Goal: Task Accomplishment & Management: Manage account settings

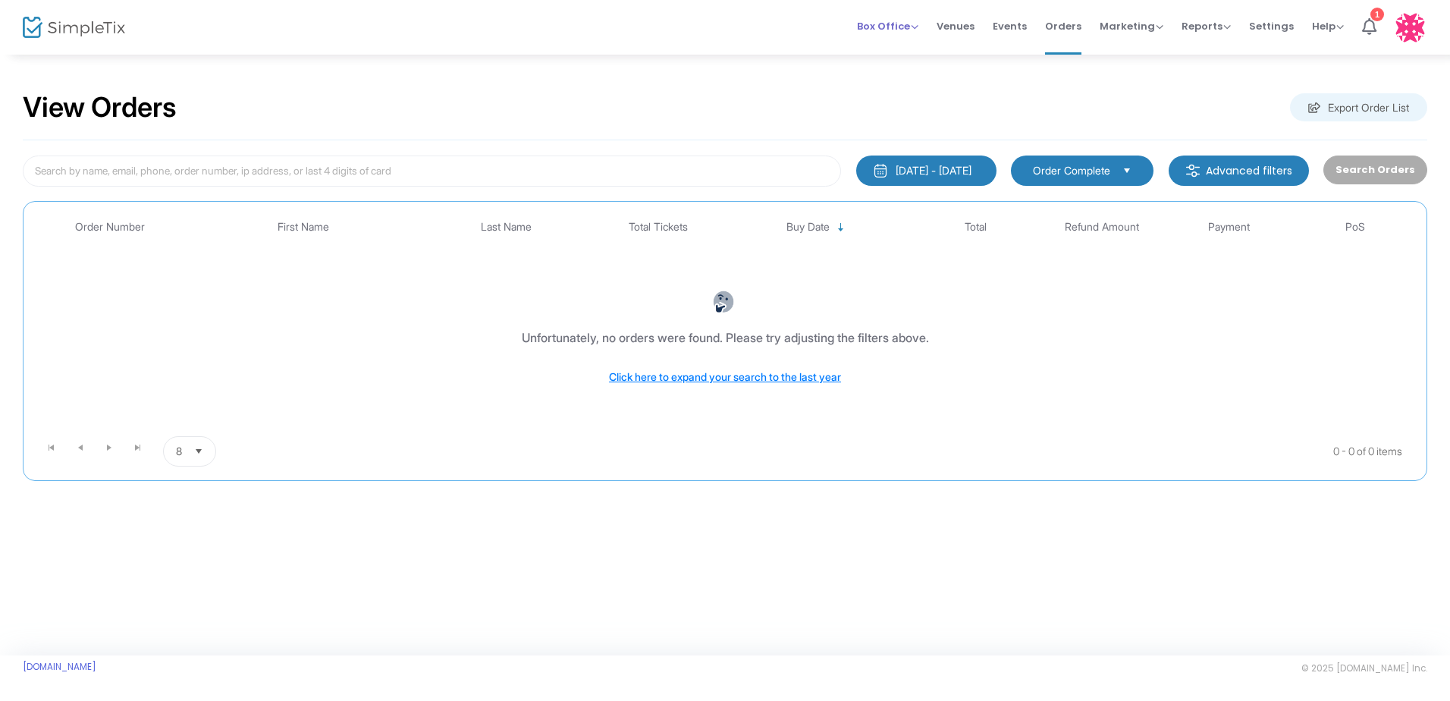
click at [720, 19] on div "Box Office Sell Tickets Bookings Sell Season Pass" at bounding box center [887, 26] width 61 height 15
click at [720, 27] on span "Box Office" at bounding box center [887, 26] width 61 height 14
click at [720, 52] on li "Sell Tickets" at bounding box center [911, 51] width 108 height 30
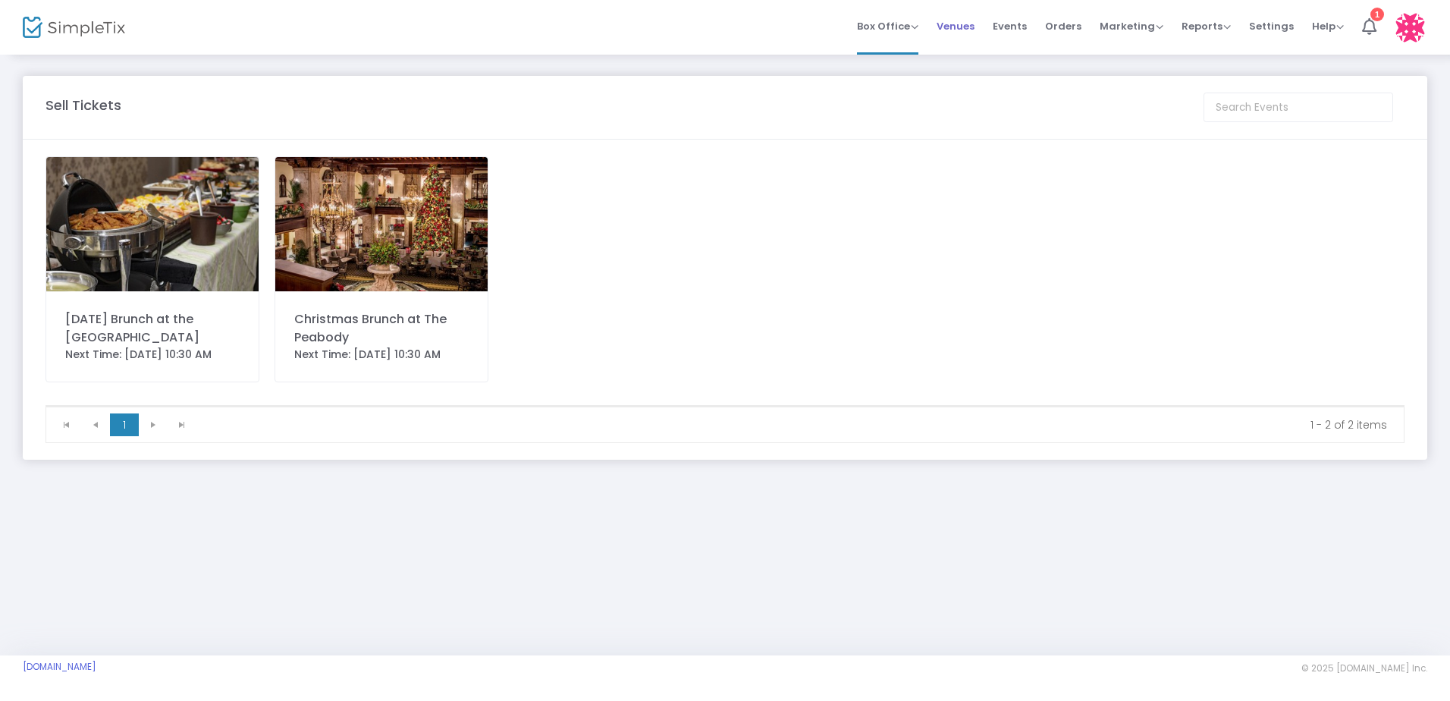
click at [720, 24] on span "Venues" at bounding box center [956, 26] width 38 height 39
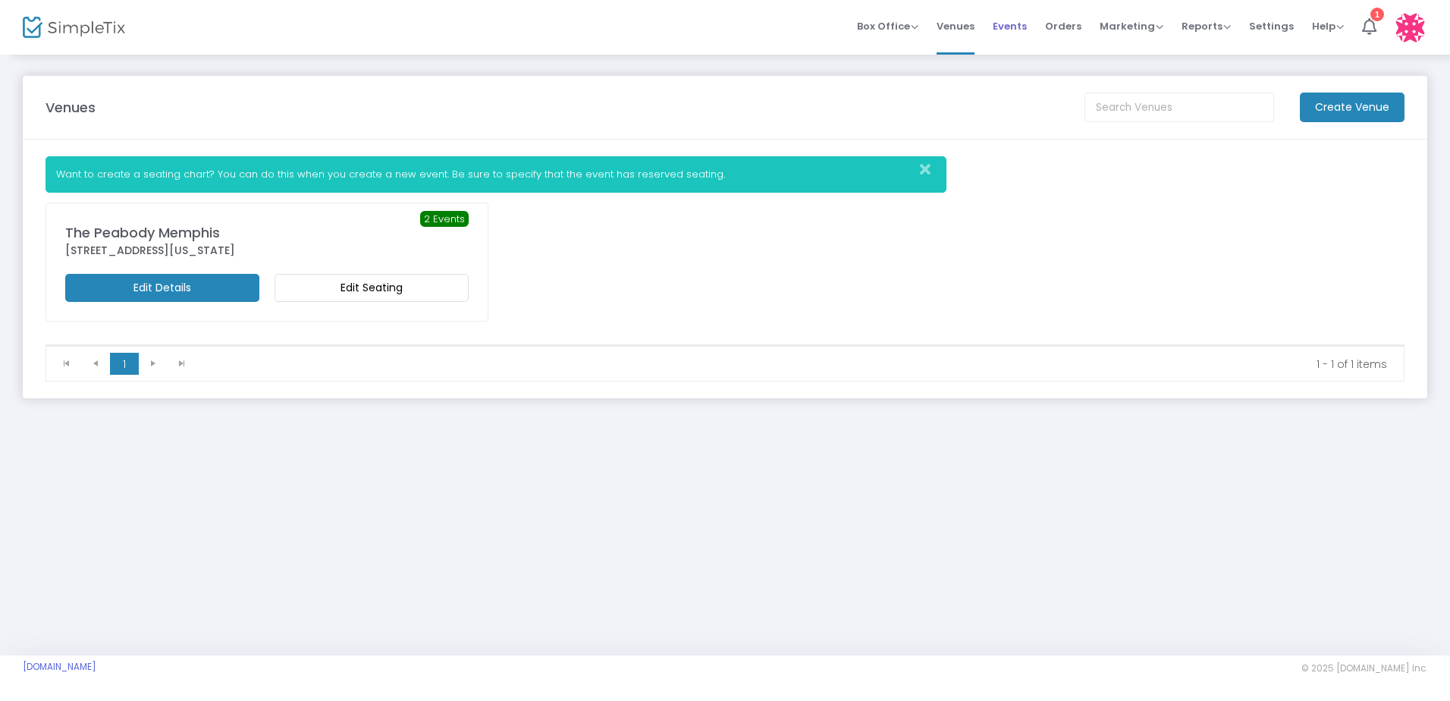
click at [720, 26] on span "Events" at bounding box center [1010, 26] width 34 height 39
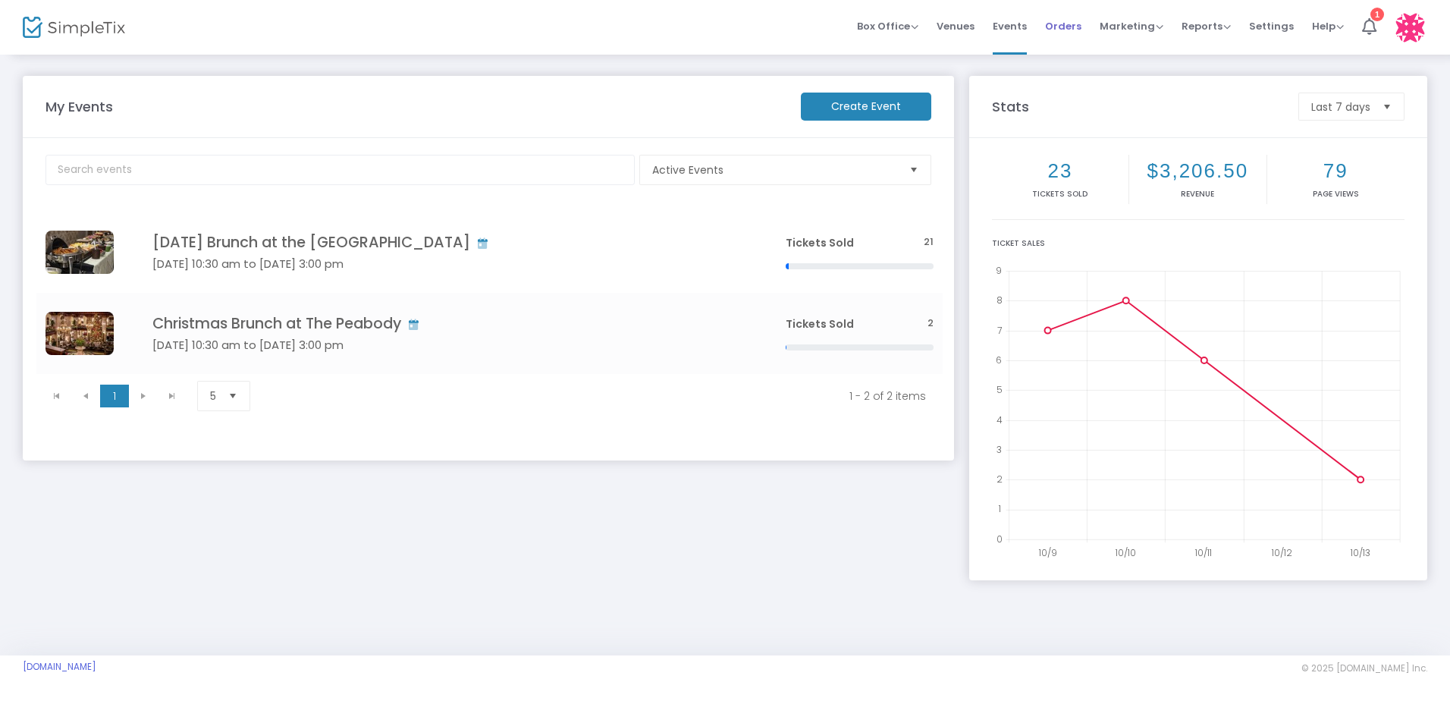
click at [720, 27] on span "Orders" at bounding box center [1063, 26] width 36 height 39
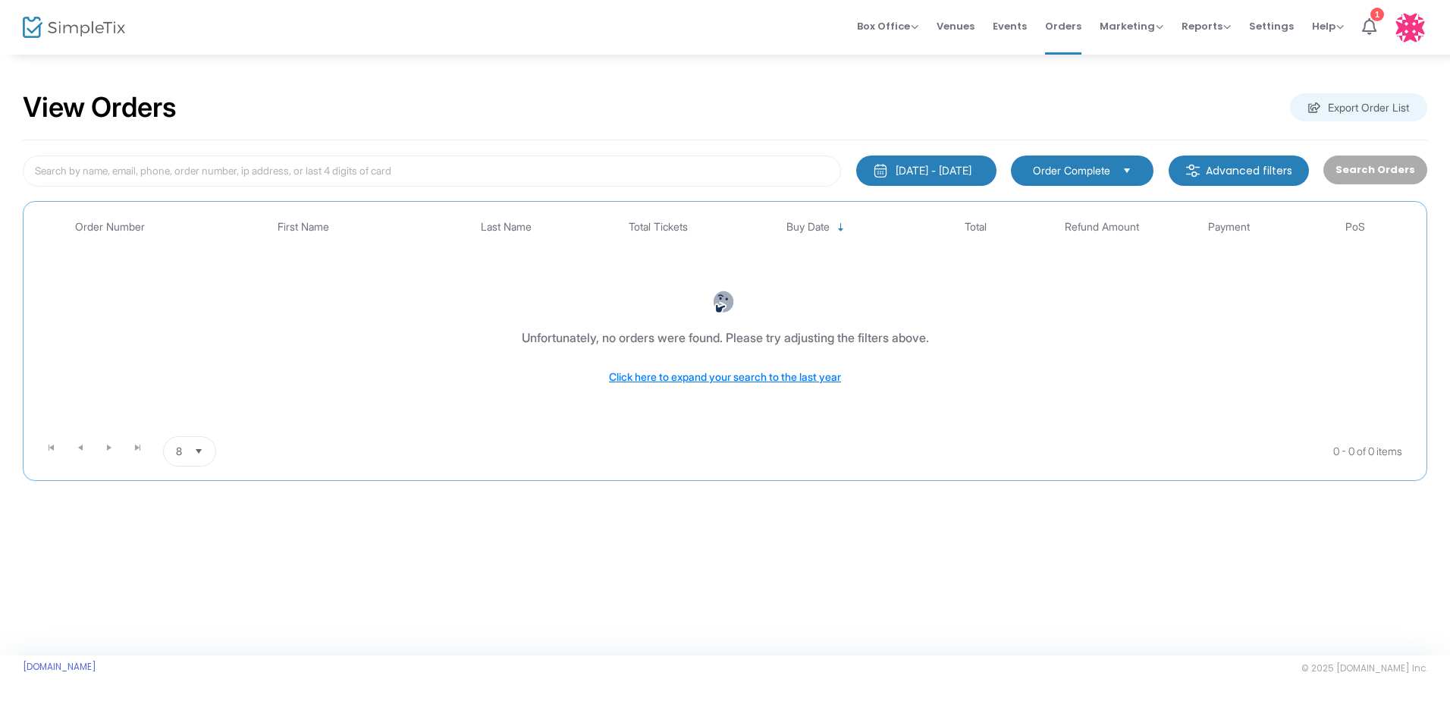
click at [720, 165] on div "10/13/2025 - 10/13/2025" at bounding box center [934, 170] width 76 height 15
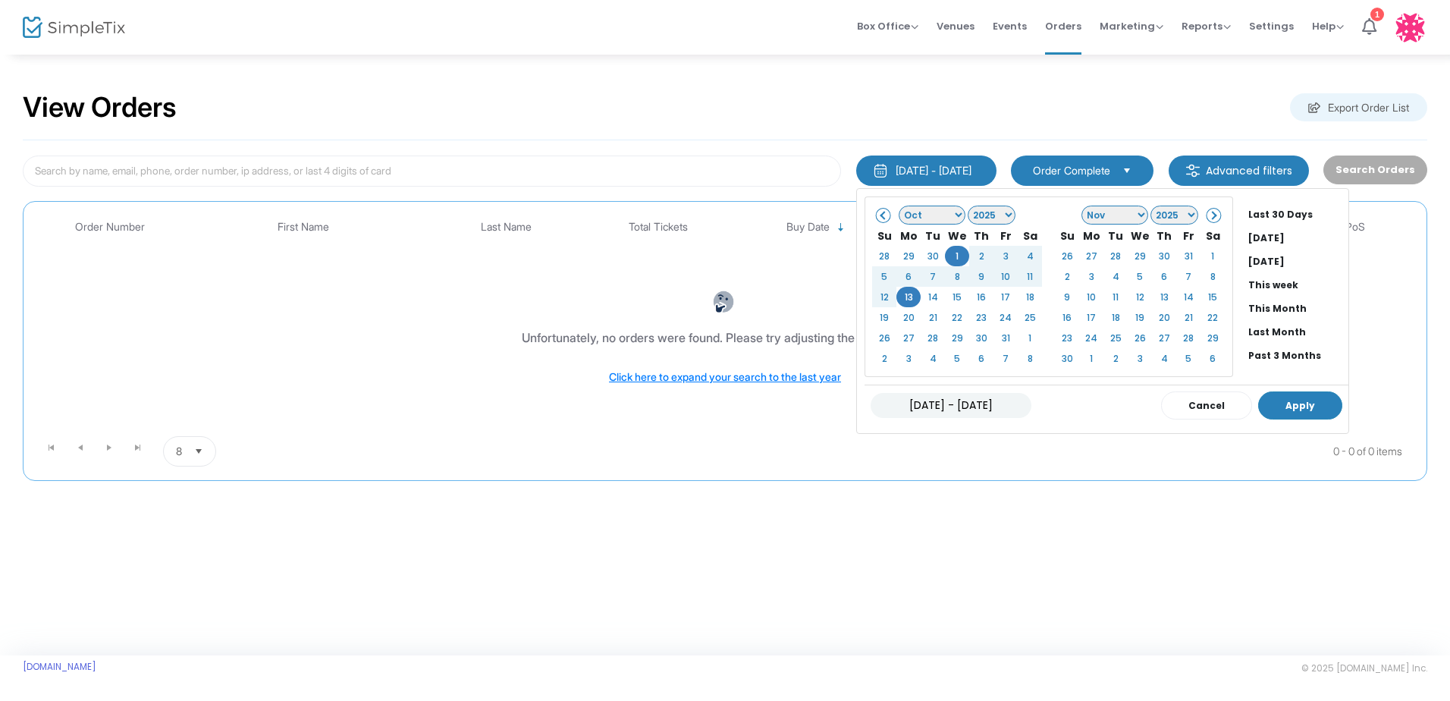
click at [720, 404] on button "Apply" at bounding box center [1300, 405] width 84 height 28
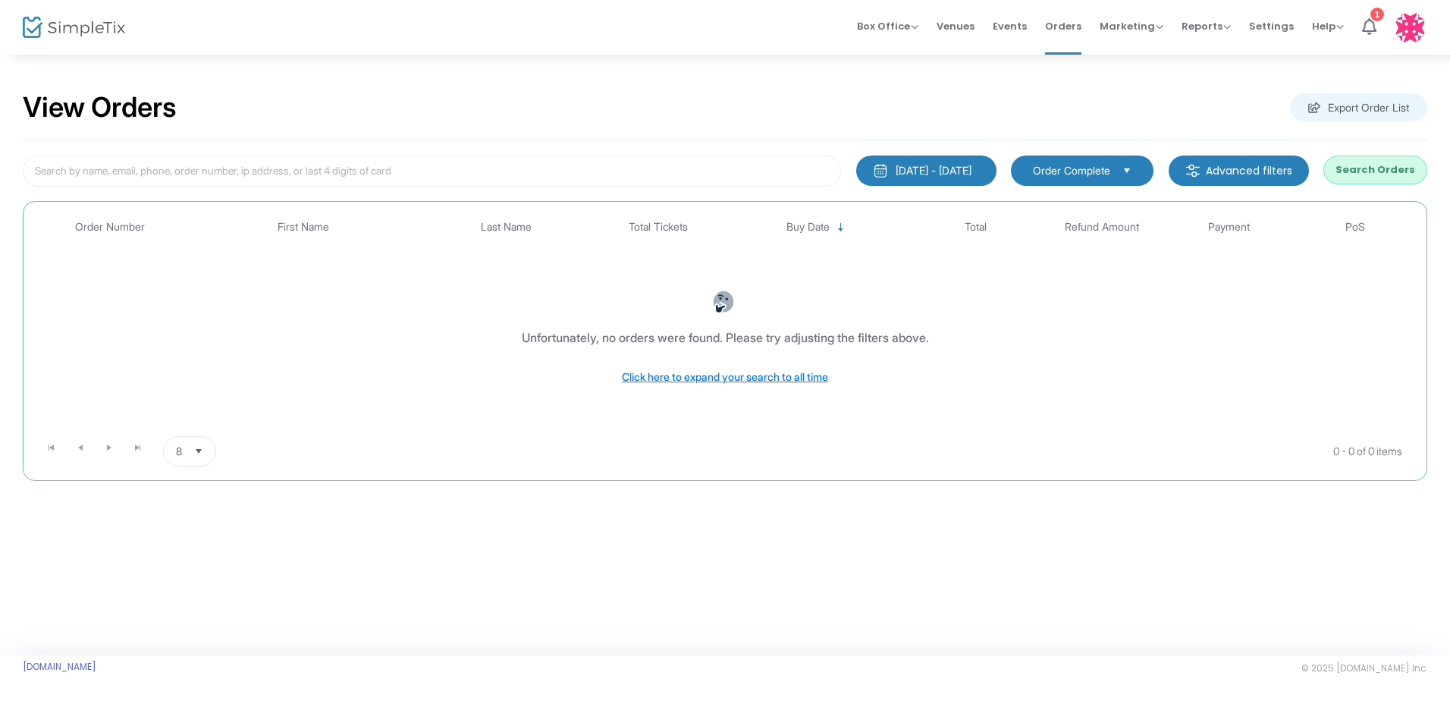
click at [720, 166] on button "Search Orders" at bounding box center [1375, 169] width 104 height 29
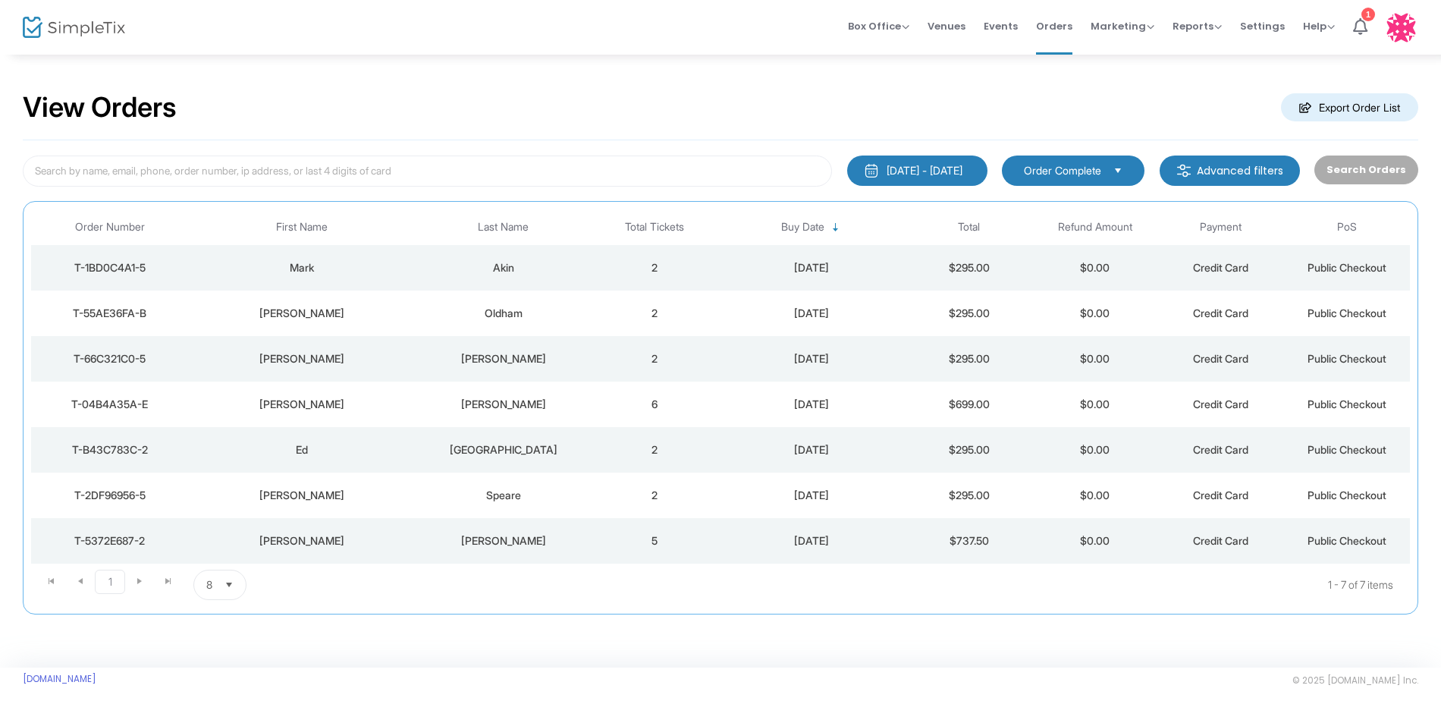
click at [720, 96] on m-button "Export Order List" at bounding box center [1349, 107] width 137 height 28
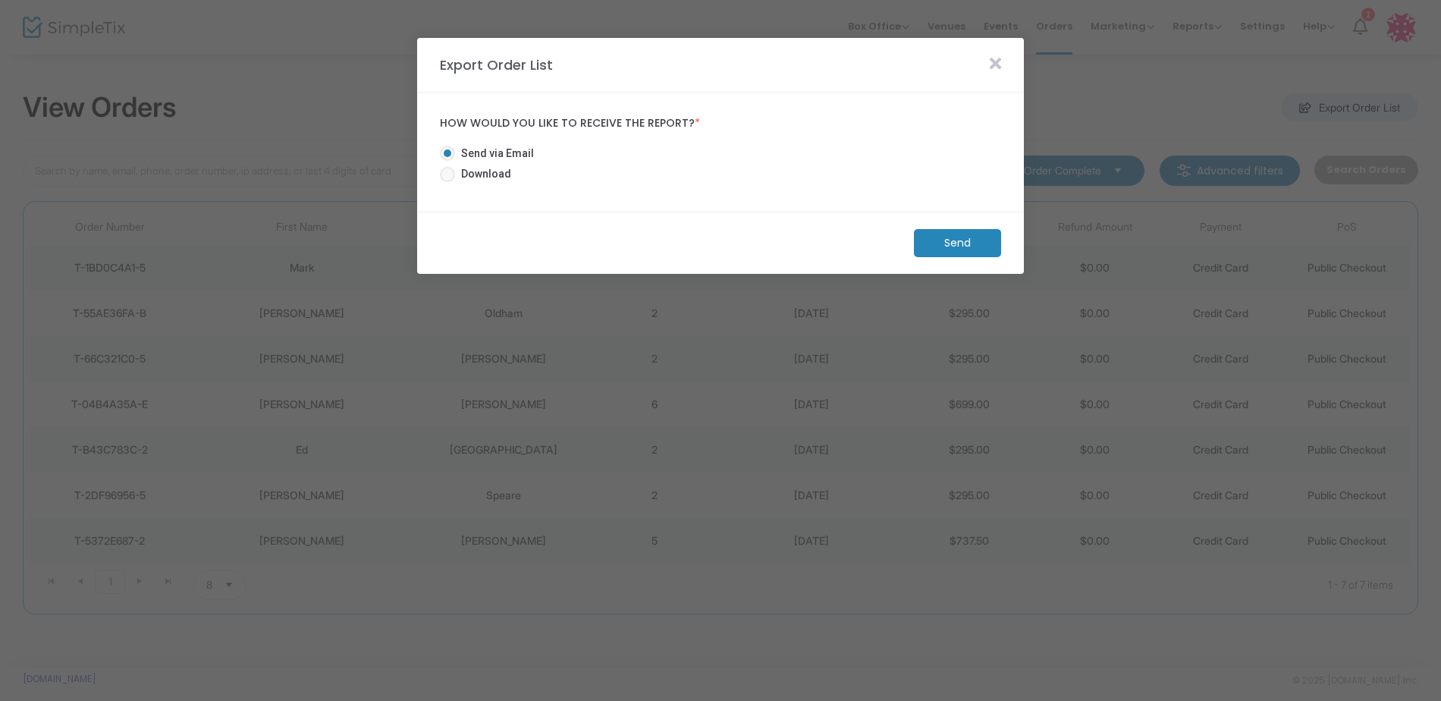
click at [454, 174] on span at bounding box center [447, 174] width 15 height 15
click at [447, 182] on input "Download" at bounding box center [447, 182] width 1 height 1
radio input "true"
click at [720, 237] on m-button "Download" at bounding box center [944, 243] width 113 height 28
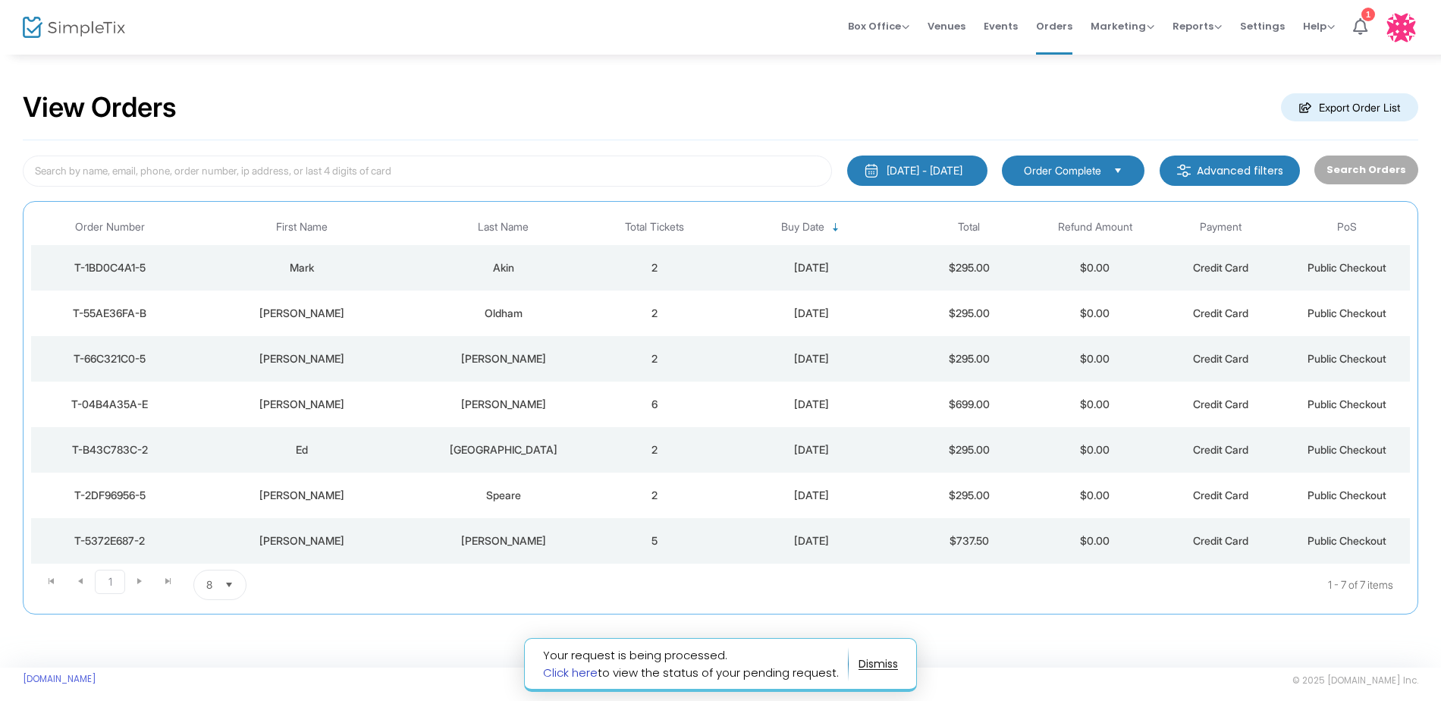
click at [560, 671] on link "Click here" at bounding box center [570, 672] width 55 height 16
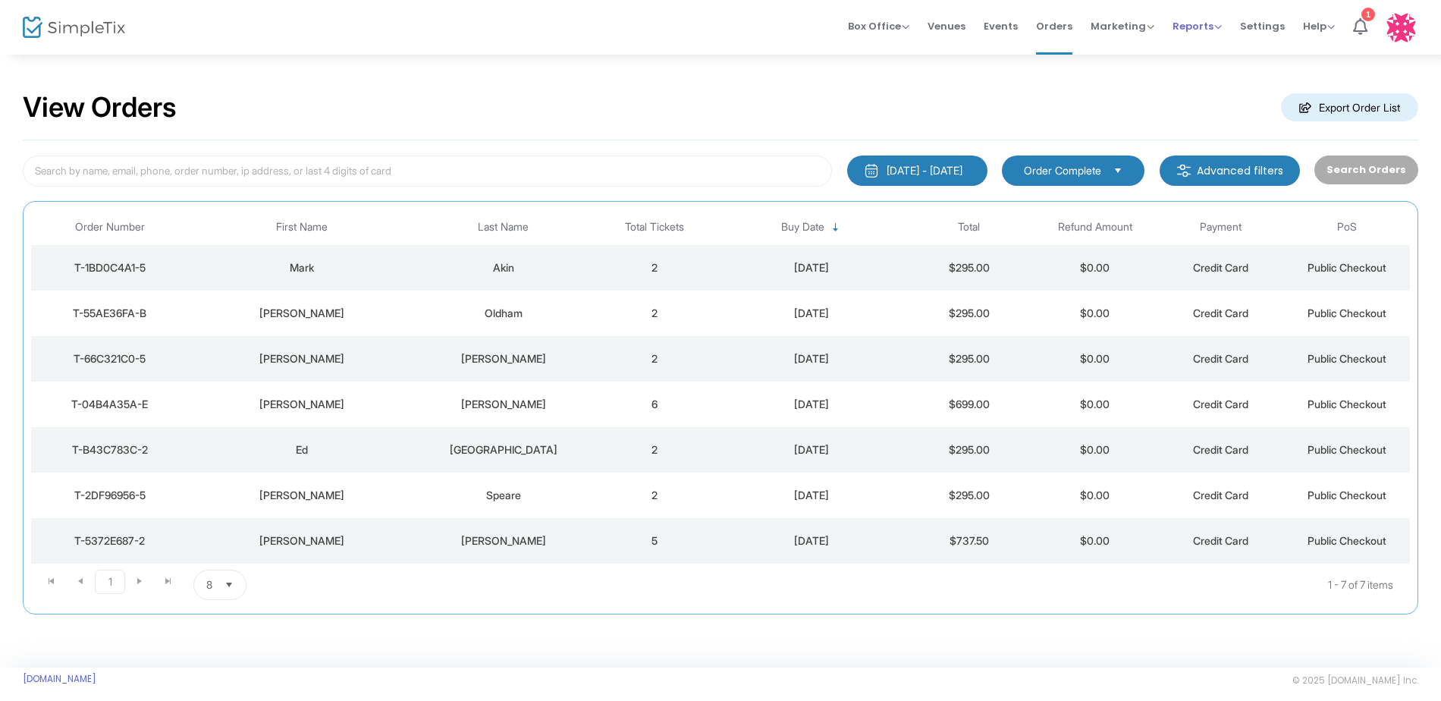
click at [720, 23] on span "Reports" at bounding box center [1196, 26] width 49 height 14
click at [720, 83] on li "Sales Reports" at bounding box center [1221, 81] width 99 height 30
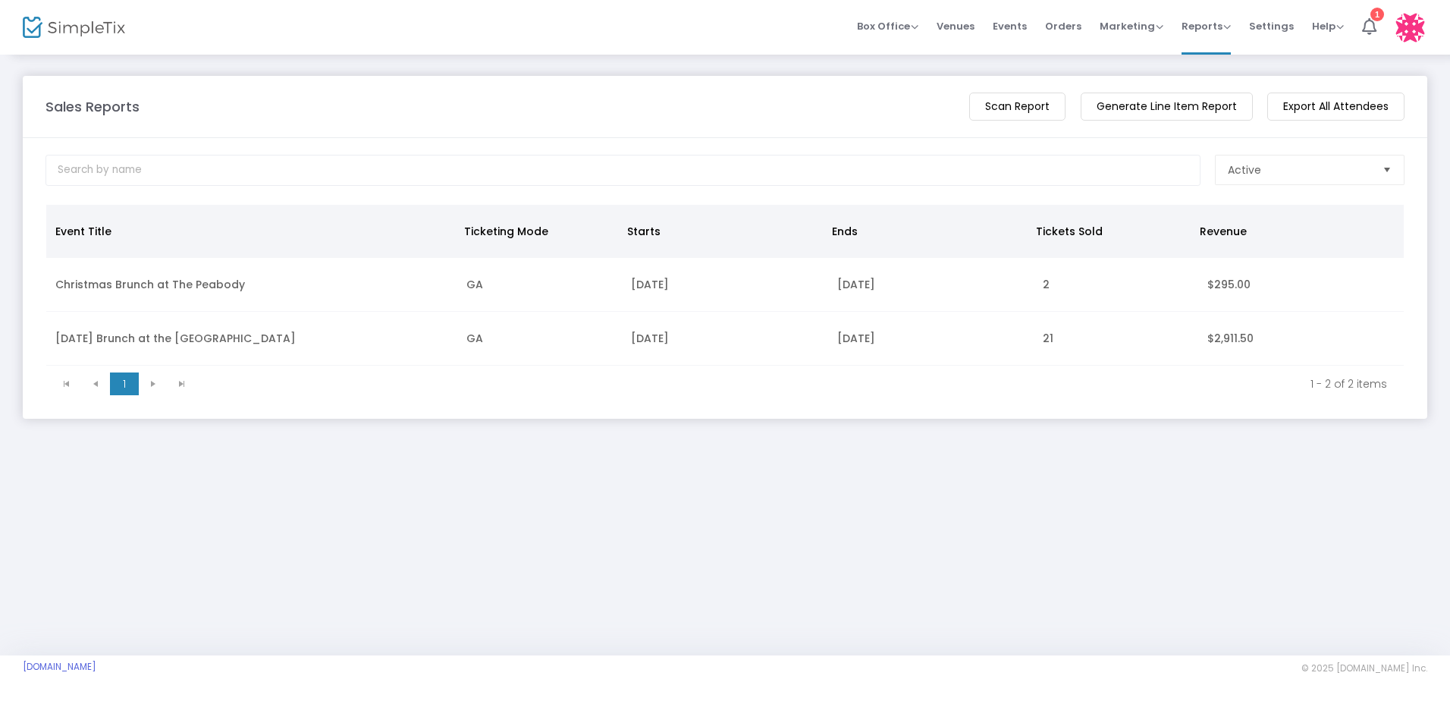
click at [512, 340] on td "GA" at bounding box center [539, 339] width 165 height 54
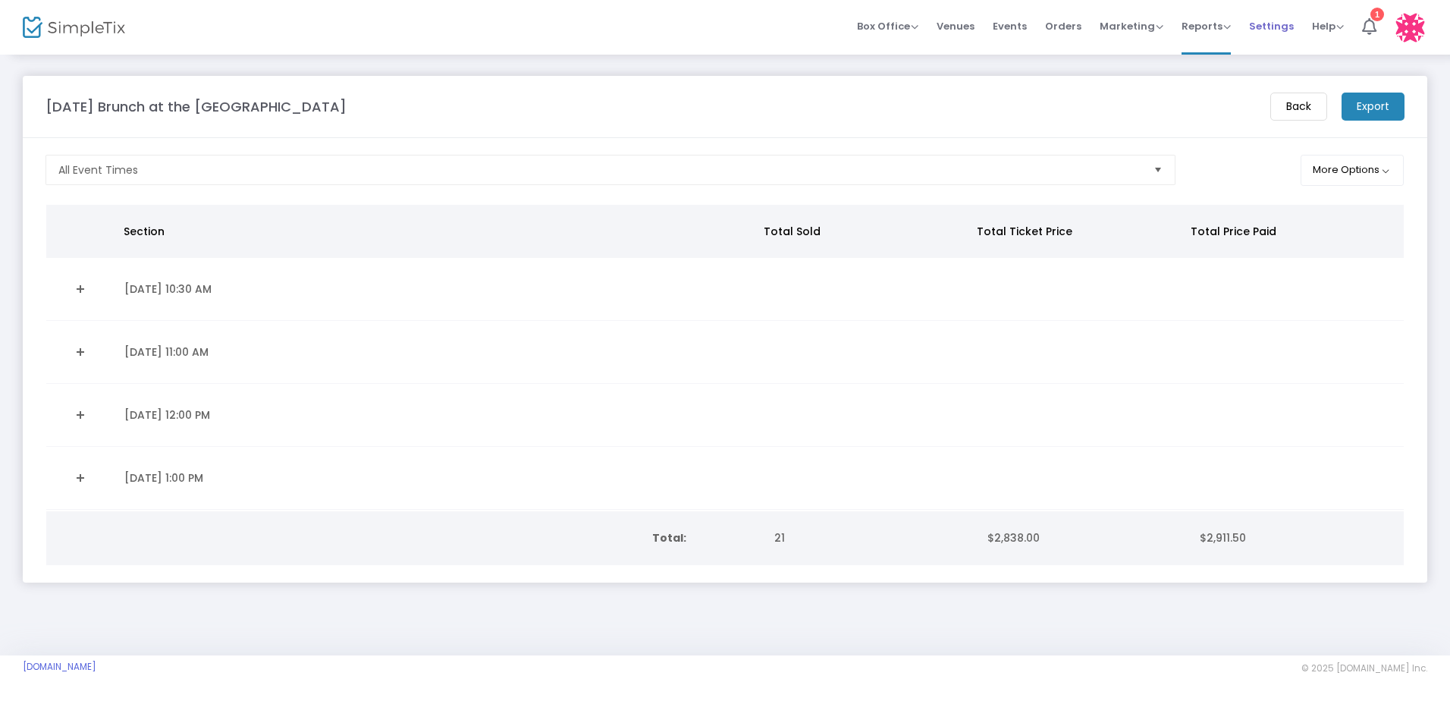
click at [720, 23] on span "Settings" at bounding box center [1271, 26] width 45 height 39
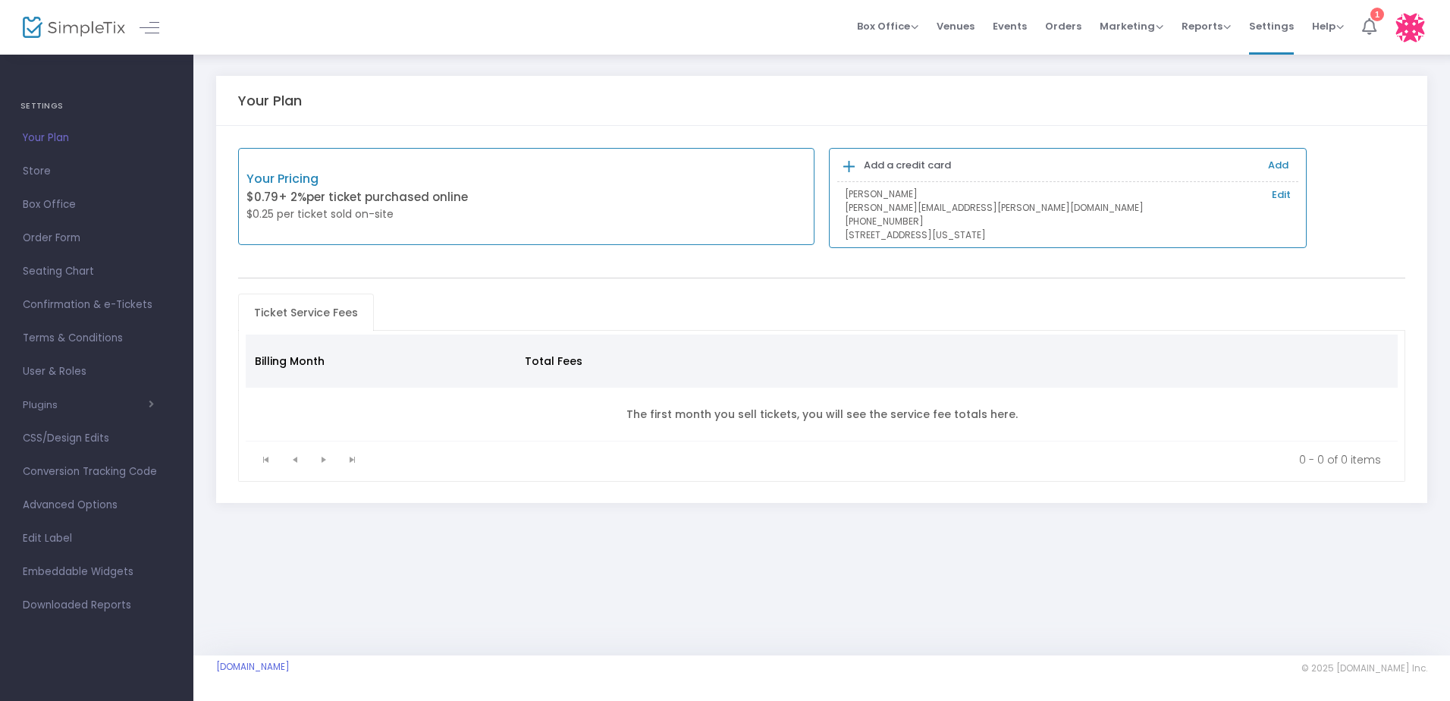
click at [720, 31] on icon at bounding box center [1369, 26] width 14 height 17
click at [36, 169] on span "Store" at bounding box center [97, 172] width 148 height 20
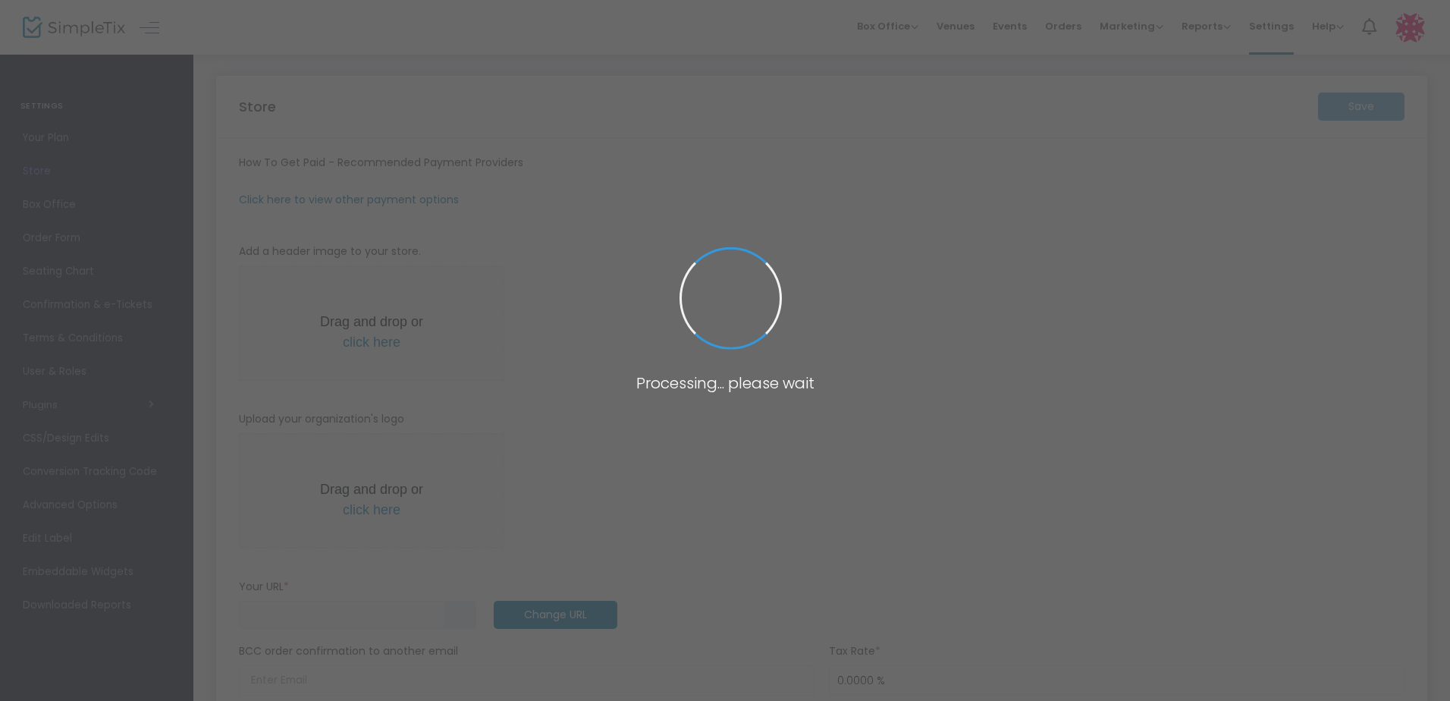
type input "https://ThePeabodyMemphis"
radio input "true"
radio input "false"
radio input "true"
type input "The Peabody Memphis"
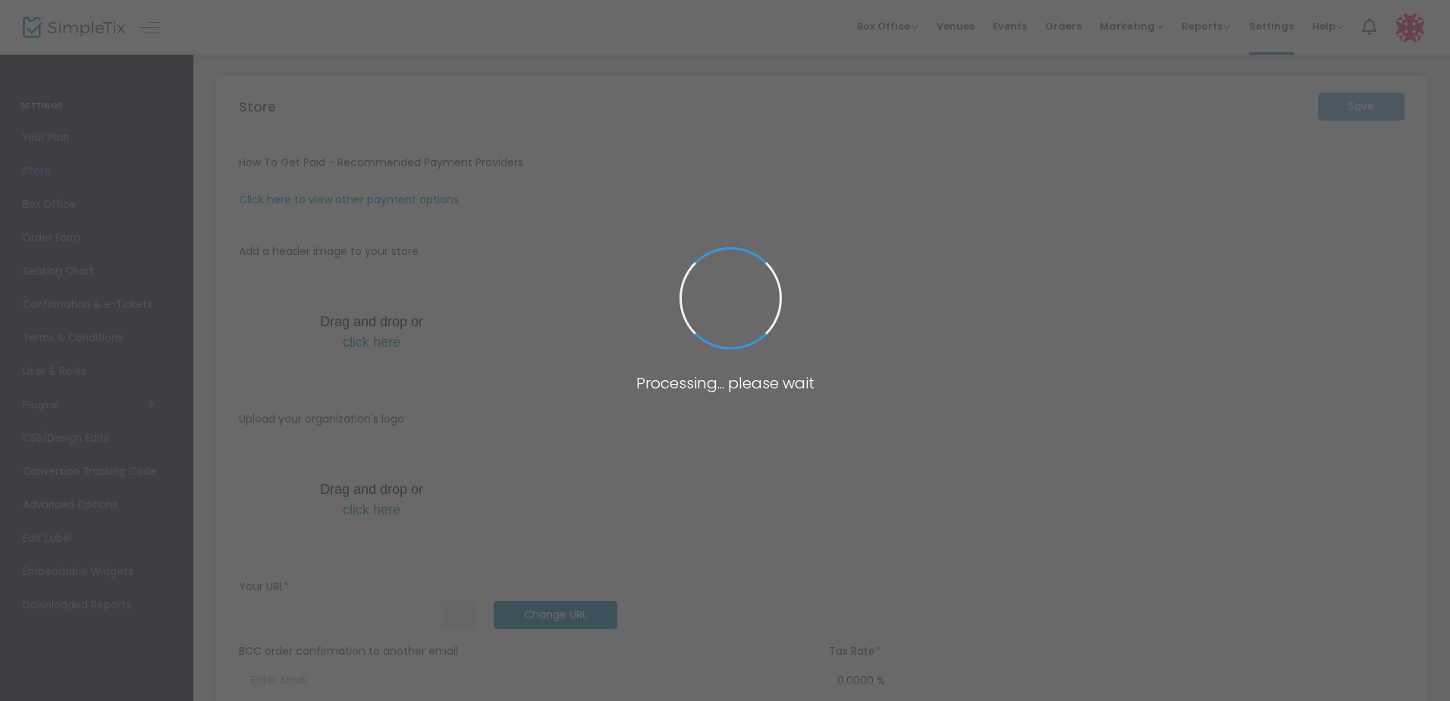
type input "+1 901-529-4000"
type input "(UTC-06:00) Central Time (US & Canada)"
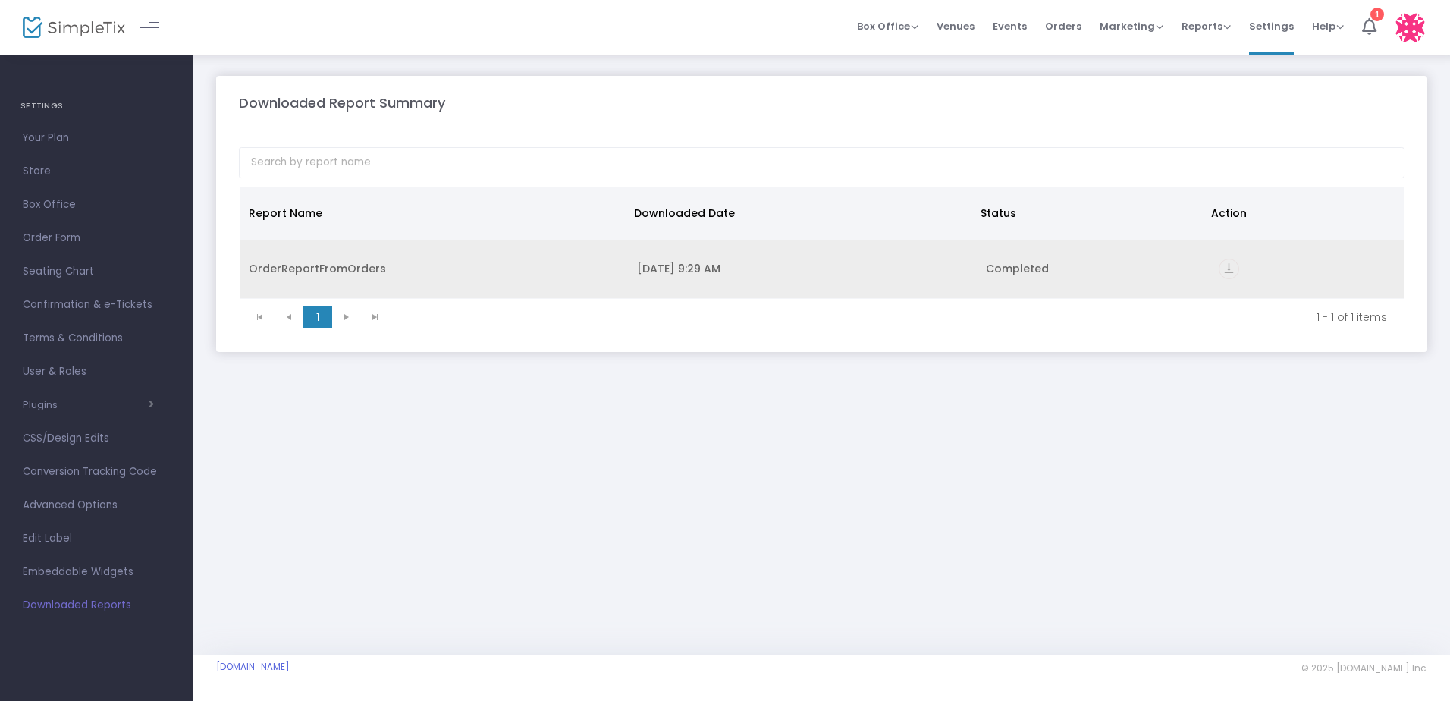
click at [988, 270] on div "Completed" at bounding box center [1093, 268] width 215 height 15
click at [1228, 268] on icon "vertical_align_bottom" at bounding box center [1229, 269] width 20 height 20
